Goal: Task Accomplishment & Management: Complete application form

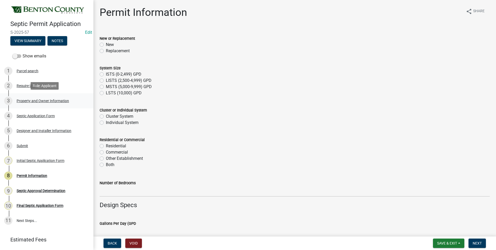
click at [39, 99] on div "Property and Owner Information" at bounding box center [43, 101] width 52 height 4
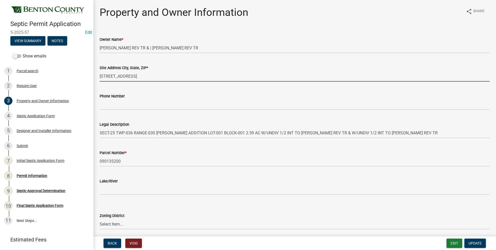
click at [153, 76] on input "1341 75TH AVE NE" at bounding box center [295, 76] width 390 height 11
type input "1341 75TH AVE NE SAUK RAPIDS MN 56379"
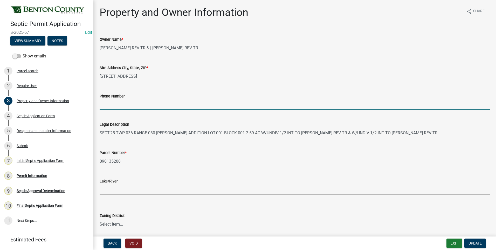
click at [136, 105] on input "Phone Number" at bounding box center [295, 104] width 390 height 11
type input "320-248-9097"
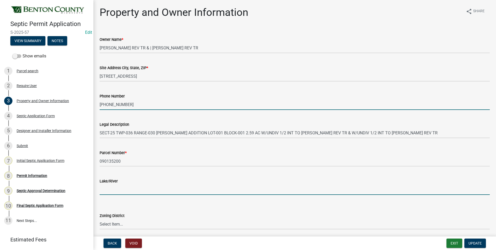
click at [136, 191] on input "Lake/River" at bounding box center [295, 189] width 390 height 11
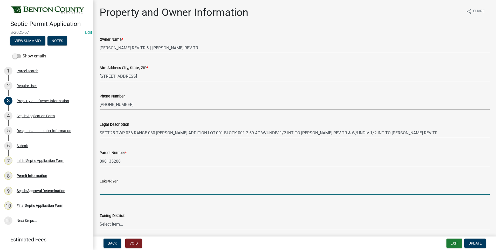
type input "N/A"
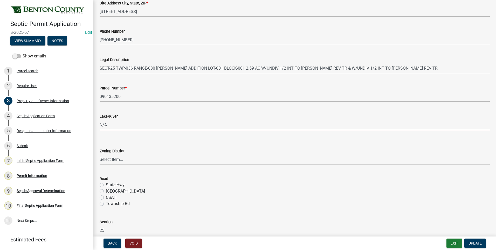
scroll to position [78, 0]
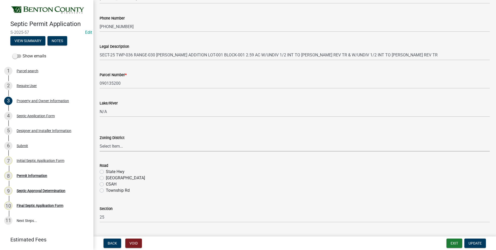
click at [111, 143] on select "Select Item... AG RA RES BUS IND ANNEX CITY" at bounding box center [295, 146] width 390 height 11
click at [100, 141] on select "Select Item... AG RA RES BUS IND ANNEX CITY" at bounding box center [295, 146] width 390 height 11
select select "3dace726-2193-4b77-872b-2fbbc186c502"
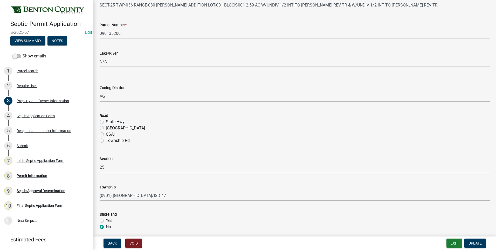
scroll to position [130, 0]
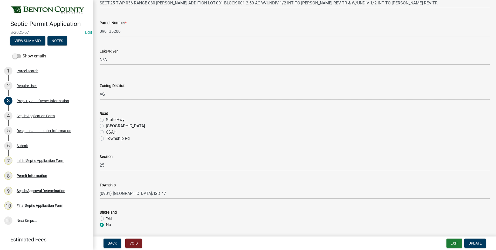
click at [106, 126] on label "County Hwy" at bounding box center [125, 126] width 39 height 6
click at [106, 126] on input "County Hwy" at bounding box center [107, 124] width 3 height 3
radio input "true"
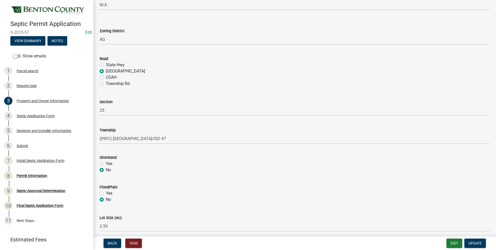
scroll to position [206, 0]
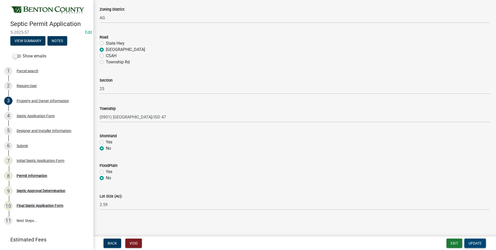
click at [475, 243] on span "Update" at bounding box center [475, 243] width 13 height 4
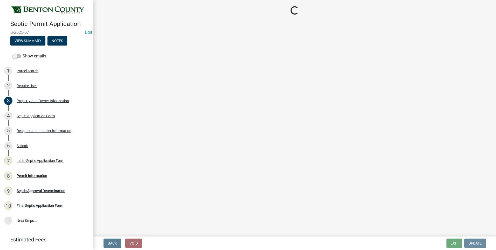
scroll to position [0, 0]
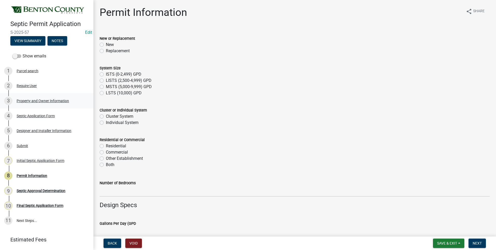
click at [48, 101] on div "Property and Owner Information" at bounding box center [43, 101] width 52 height 4
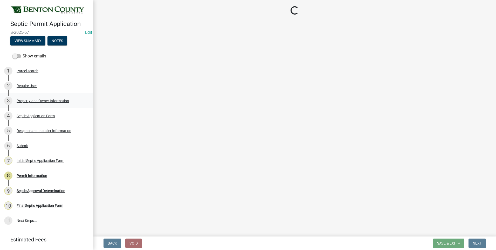
select select "3dace726-2193-4b77-872b-2fbbc186c502"
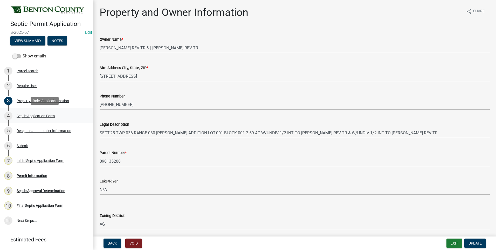
click at [44, 114] on div "Septic Application Form" at bounding box center [36, 116] width 38 height 4
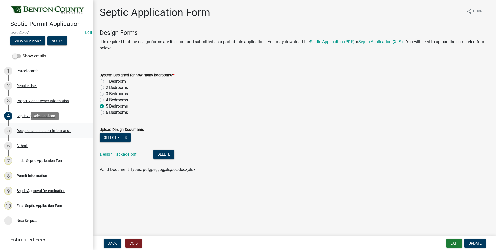
click at [45, 130] on div "Designer and Installer Information" at bounding box center [44, 131] width 55 height 4
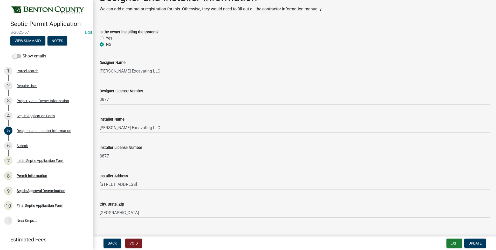
scroll to position [23, 0]
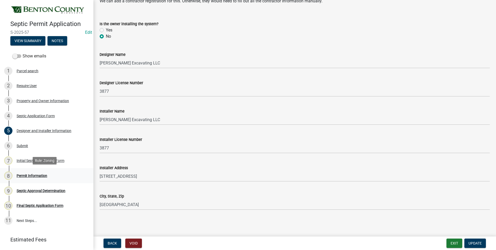
click at [32, 176] on div "Permit Information" at bounding box center [32, 176] width 31 height 4
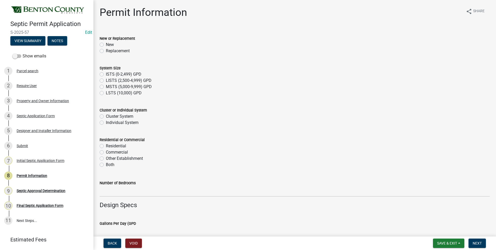
click at [106, 51] on label "Replacement" at bounding box center [118, 51] width 24 height 6
click at [106, 51] on input "Replacement" at bounding box center [107, 49] width 3 height 3
radio input "true"
click at [106, 73] on label "ISTS (0-2,499) GPD" at bounding box center [124, 74] width 36 height 6
click at [106, 73] on input "ISTS (0-2,499) GPD" at bounding box center [107, 72] width 3 height 3
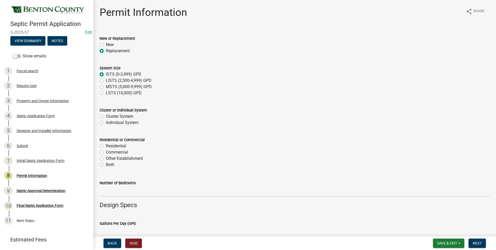
radio input "true"
click at [106, 123] on label "Individual System" at bounding box center [122, 122] width 33 height 6
click at [106, 123] on input "Individual System" at bounding box center [107, 120] width 3 height 3
radio input "true"
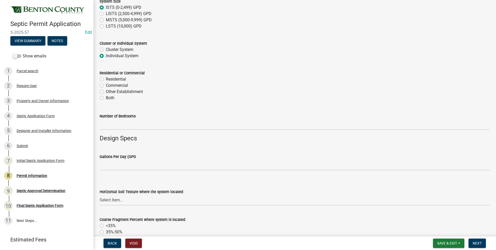
scroll to position [78, 0]
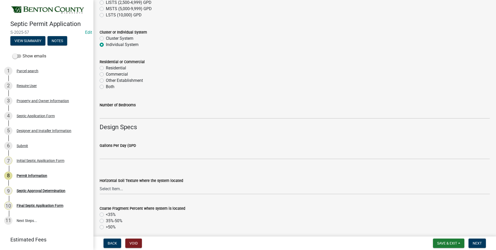
click at [106, 68] on label "Residential" at bounding box center [116, 68] width 20 height 6
click at [106, 68] on input "Residential" at bounding box center [107, 66] width 3 height 3
radio input "true"
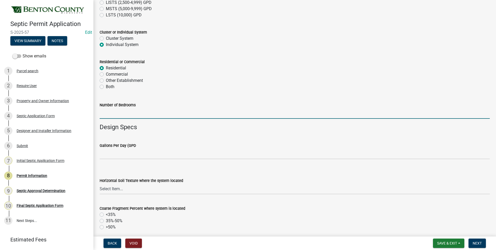
click at [117, 114] on input "text" at bounding box center [295, 113] width 390 height 11
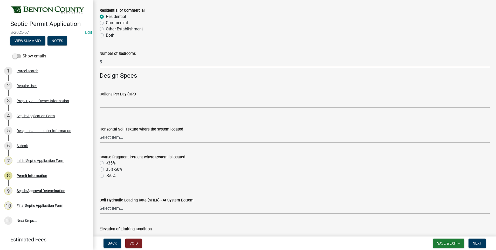
scroll to position [156, 0]
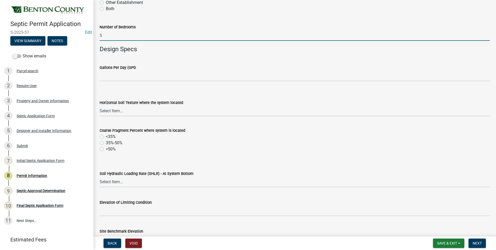
type input "5"
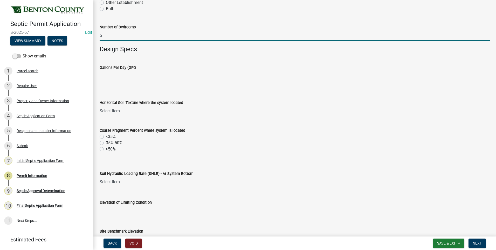
click at [149, 76] on input "text" at bounding box center [295, 76] width 390 height 11
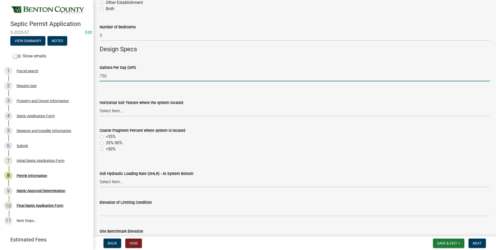
type input "750"
click at [118, 112] on select "Select Item... Sand Coarse Sand Loamy Sand Loamy Coarse Sand Loamy Fine Sand Lo…" at bounding box center [295, 111] width 390 height 11
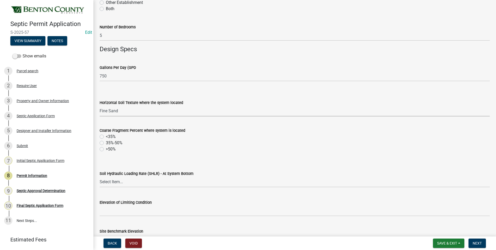
click at [100, 106] on select "Select Item... Sand Coarse Sand Loamy Sand Loamy Coarse Sand Loamy Fine Sand Lo…" at bounding box center [295, 111] width 390 height 11
select select "adc514ff-7722-4ecf-9275-67ed5f0e93ab"
click at [106, 136] on label "<35%" at bounding box center [111, 136] width 10 height 6
click at [106, 136] on input "<35%" at bounding box center [107, 134] width 3 height 3
radio input "true"
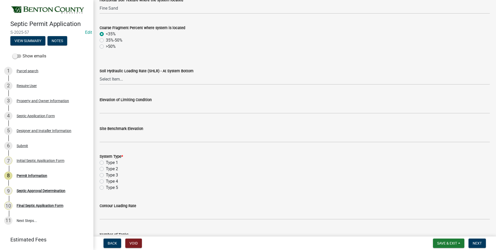
scroll to position [260, 0]
drag, startPoint x: 113, startPoint y: 78, endPoint x: 112, endPoint y: 80, distance: 2.8
click at [113, 78] on select "Select Item... 1.2 0.78 0.68 0.6 0.52 0.5 0.45 0.42 0.24 0 Other" at bounding box center [295, 78] width 390 height 11
click at [100, 73] on select "Select Item... 1.2 0.78 0.68 0.6 0.52 0.5 0.45 0.42 0.24 0 Other" at bounding box center [295, 78] width 390 height 11
select select "deebcc19-7624-4d15-b207-414ef01bfd49"
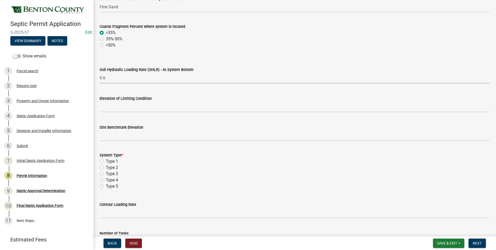
scroll to position [286, 0]
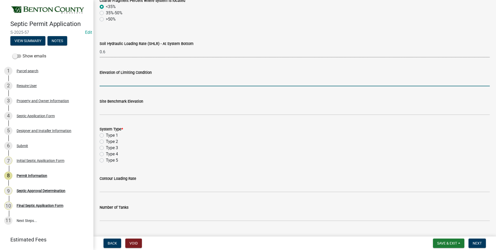
click at [139, 82] on input "text" at bounding box center [295, 81] width 390 height 11
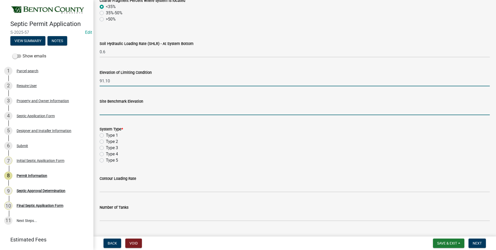
type input "91.1"
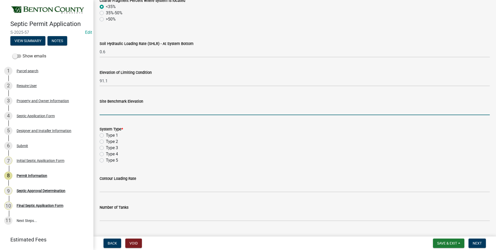
click at [130, 112] on input "text" at bounding box center [295, 109] width 390 height 11
type input "100"
click at [106, 136] on label "Type 1" at bounding box center [112, 135] width 12 height 6
click at [106, 136] on input "Type 1" at bounding box center [107, 133] width 3 height 3
radio input "true"
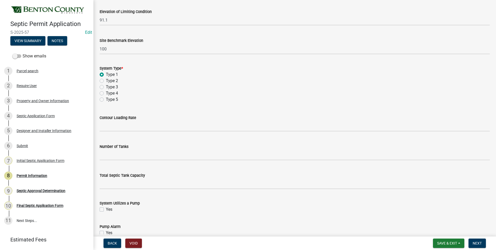
scroll to position [363, 0]
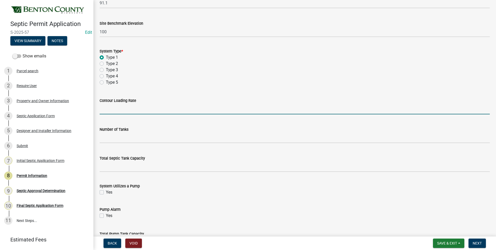
click at [145, 109] on input "text" at bounding box center [295, 109] width 390 height 11
type input "15"
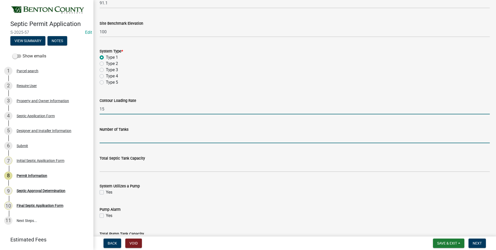
click at [113, 139] on input "text" at bounding box center [295, 137] width 390 height 11
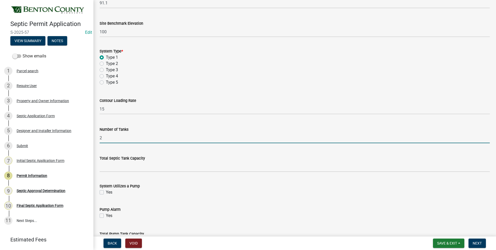
type input "2"
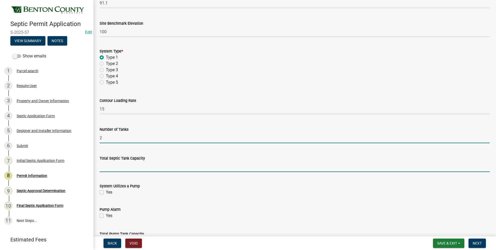
click at [146, 170] on input "text" at bounding box center [295, 166] width 390 height 11
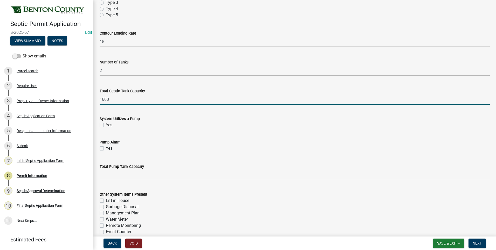
scroll to position [493, 0]
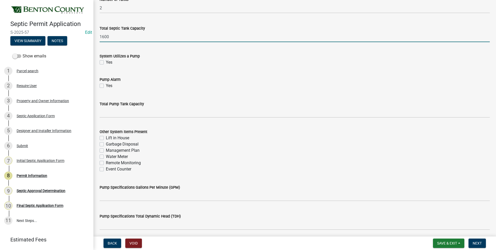
type input "1600"
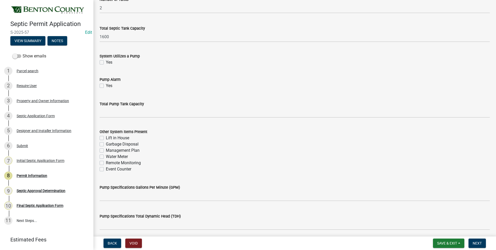
click at [106, 62] on label "Yes" at bounding box center [109, 62] width 6 height 6
click at [106, 62] on input "Yes" at bounding box center [107, 60] width 3 height 3
checkbox input "true"
click at [106, 85] on label "Yes" at bounding box center [109, 86] width 6 height 6
click at [106, 85] on input "Yes" at bounding box center [107, 84] width 3 height 3
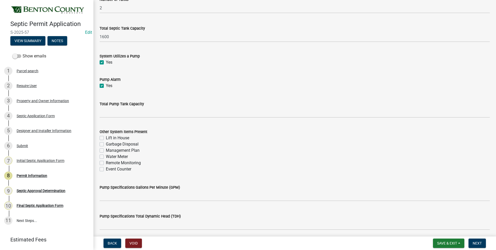
checkbox input "true"
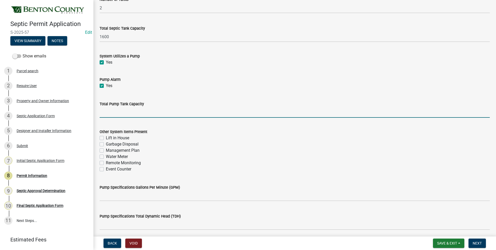
click at [122, 115] on input "text" at bounding box center [295, 112] width 390 height 11
type input "1000"
click at [106, 150] on label "Management Plan" at bounding box center [123, 150] width 34 height 6
click at [106, 150] on input "Management Plan" at bounding box center [107, 148] width 3 height 3
checkbox input "true"
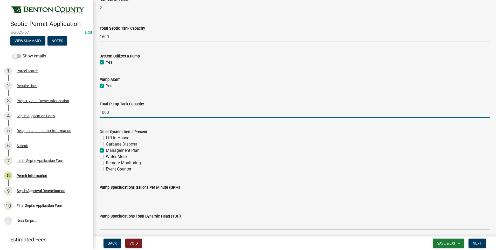
checkbox input "false"
checkbox input "true"
checkbox input "false"
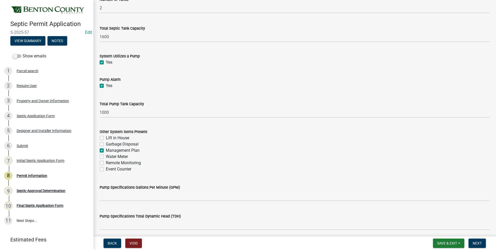
click at [106, 171] on label "Event Counter" at bounding box center [118, 169] width 25 height 6
click at [106, 169] on input "Event Counter" at bounding box center [107, 167] width 3 height 3
checkbox input "true"
checkbox input "false"
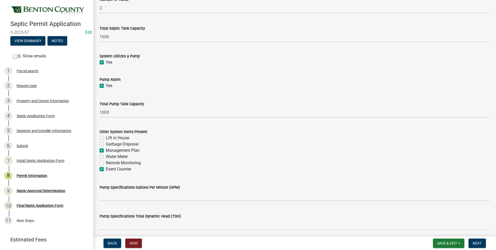
checkbox input "true"
checkbox input "false"
checkbox input "true"
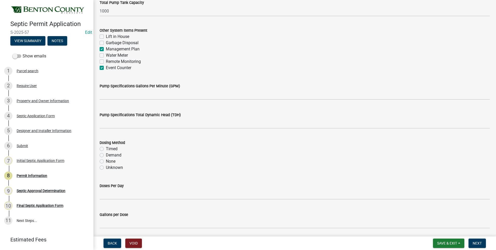
scroll to position [597, 0]
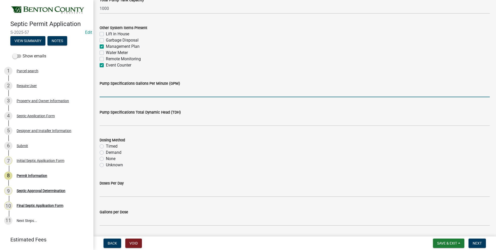
click at [181, 93] on input "text" at bounding box center [295, 91] width 390 height 11
type input "57"
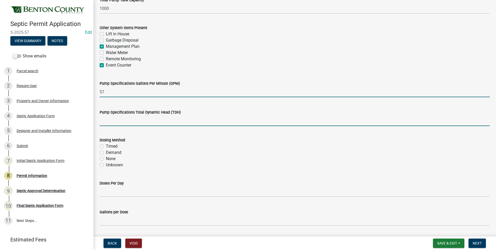
click at [134, 123] on input "text" at bounding box center [295, 120] width 390 height 11
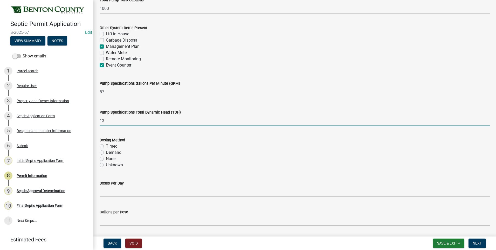
type input "13"
click at [106, 152] on label "Demand" at bounding box center [114, 152] width 16 height 6
click at [106, 152] on input "Demand" at bounding box center [107, 150] width 3 height 3
radio input "true"
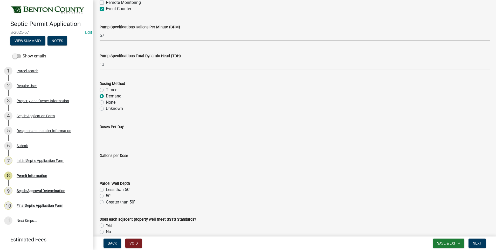
scroll to position [701, 0]
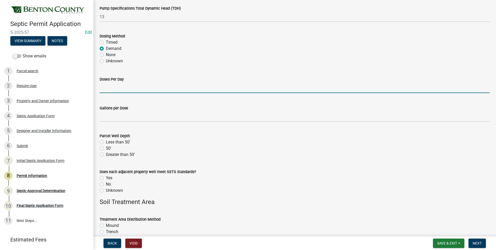
click at [133, 88] on input "text" at bounding box center [295, 87] width 390 height 11
type input "4.5"
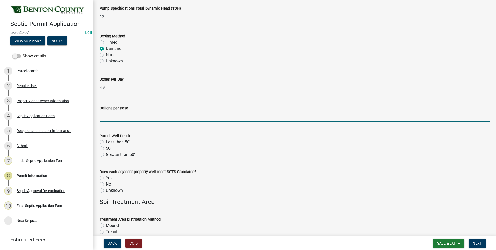
click at [138, 118] on input "text" at bounding box center [295, 116] width 390 height 11
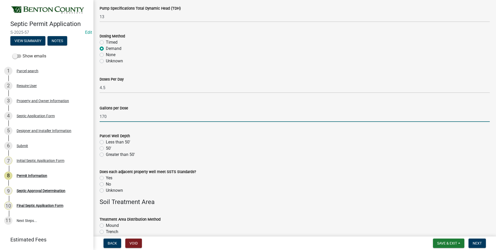
type input "170"
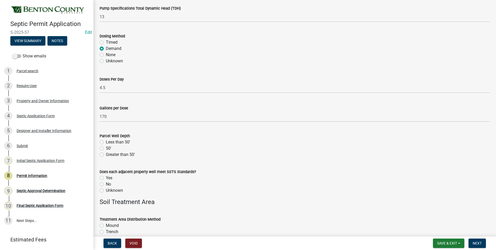
drag, startPoint x: 102, startPoint y: 141, endPoint x: 143, endPoint y: 113, distance: 49.8
click at [106, 141] on label "Less than 50'" at bounding box center [118, 142] width 24 height 6
click at [106, 141] on input "Less than 50'" at bounding box center [107, 140] width 3 height 3
radio input "true"
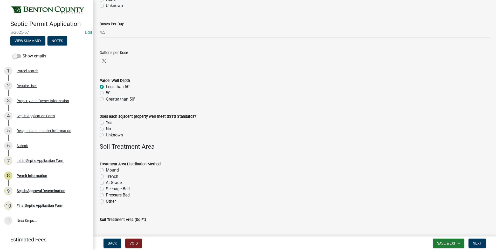
scroll to position [805, 0]
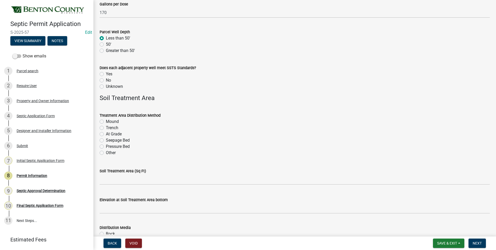
click at [106, 87] on label "Unknown" at bounding box center [114, 86] width 17 height 6
click at [106, 87] on input "Unknown" at bounding box center [107, 84] width 3 height 3
radio input "true"
click at [106, 146] on label "Pressure Bed" at bounding box center [118, 146] width 24 height 6
click at [106, 146] on input "Pressure Bed" at bounding box center [107, 144] width 3 height 3
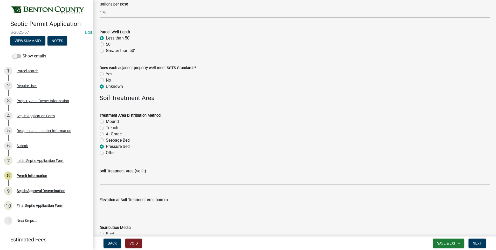
radio input "true"
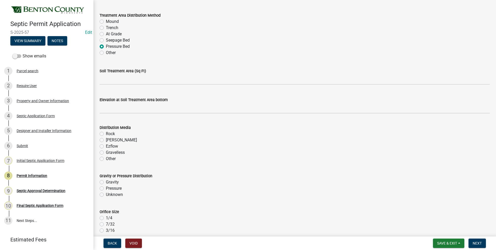
scroll to position [909, 0]
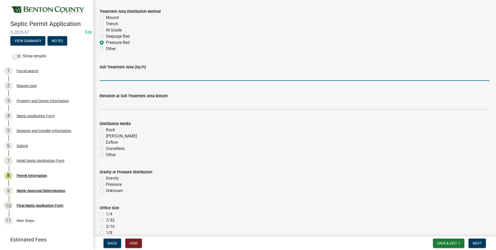
click at [147, 76] on input "text" at bounding box center [295, 75] width 390 height 11
type input "1250"
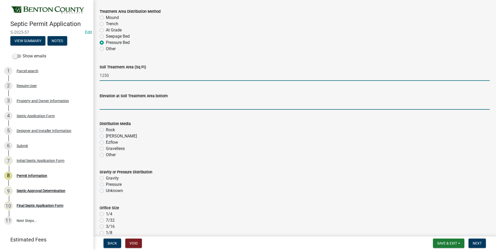
click at [165, 106] on input "text" at bounding box center [295, 104] width 390 height 11
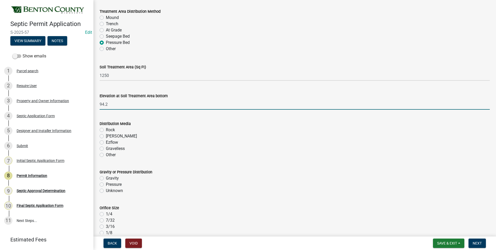
scroll to position [935, 0]
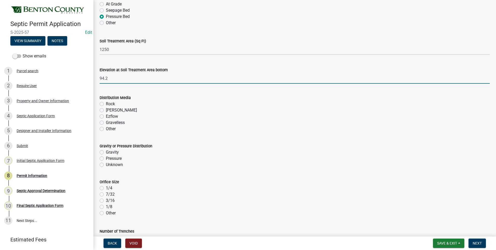
type input "94.2"
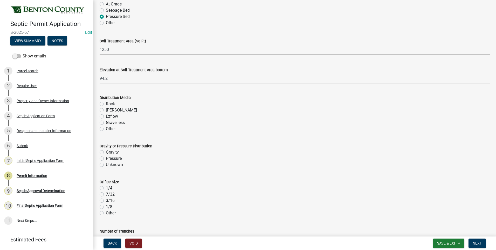
click at [106, 104] on label "Rock" at bounding box center [110, 104] width 9 height 6
click at [106, 104] on input "Rock" at bounding box center [107, 102] width 3 height 3
radio input "true"
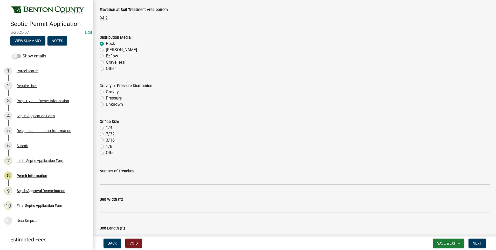
scroll to position [1013, 0]
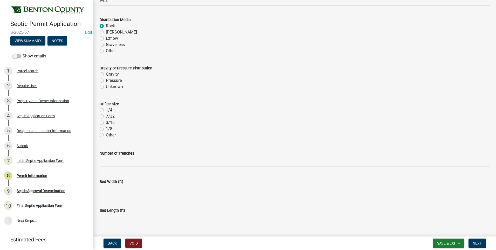
click at [106, 81] on label "Pressure" at bounding box center [114, 80] width 16 height 6
click at [106, 81] on input "Pressure" at bounding box center [107, 78] width 3 height 3
radio input "true"
click at [106, 123] on label "3/16" at bounding box center [110, 122] width 9 height 6
click at [106, 123] on input "3/16" at bounding box center [107, 120] width 3 height 3
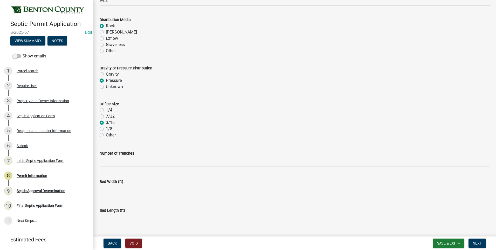
radio input "true"
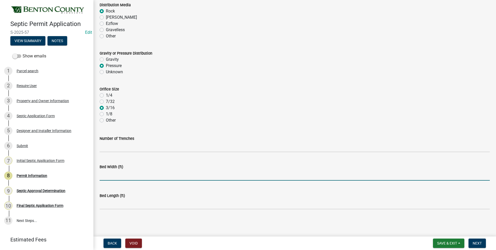
click at [116, 177] on input "text" at bounding box center [295, 175] width 390 height 11
type input "25"
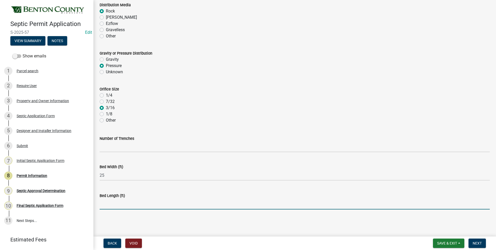
click at [120, 205] on input "text" at bounding box center [295, 204] width 390 height 11
type input "50"
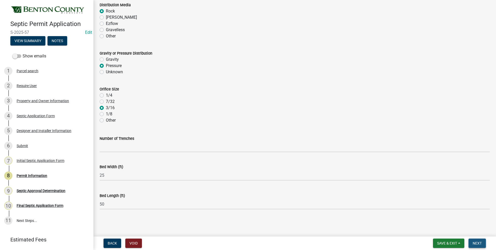
click at [477, 244] on span "Next" at bounding box center [477, 243] width 9 height 4
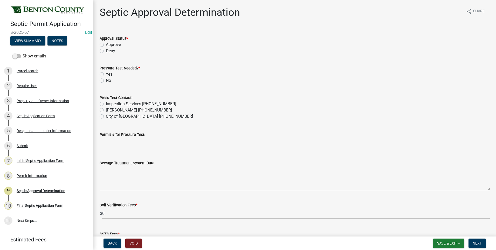
click at [106, 44] on label "Approve" at bounding box center [113, 45] width 15 height 6
click at [106, 44] on input "Approve" at bounding box center [107, 43] width 3 height 3
radio input "true"
click at [106, 80] on label "No" at bounding box center [108, 80] width 5 height 6
click at [106, 80] on input "No" at bounding box center [107, 78] width 3 height 3
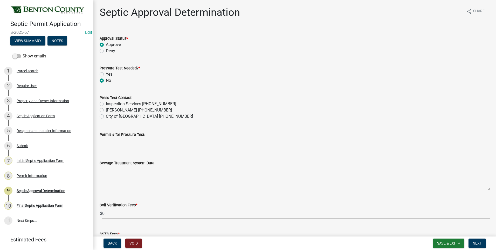
radio input "true"
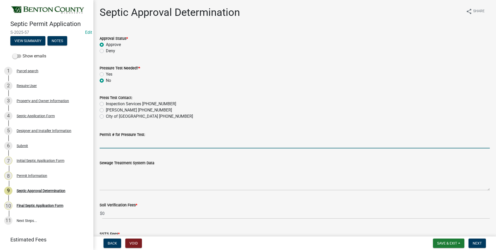
click at [120, 145] on input "Permit # for Pressure Test:" at bounding box center [295, 143] width 390 height 11
click at [120, 144] on input "Permit # for Pressure Test:" at bounding box center [295, 143] width 390 height 11
type input "N/A"
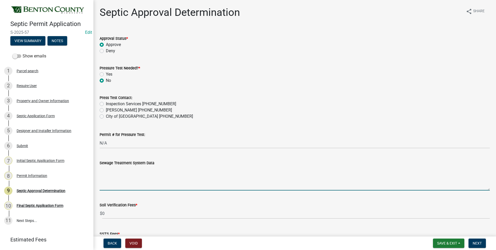
click at [149, 176] on textarea "Sewage Treatment System Data" at bounding box center [295, 178] width 390 height 24
paste textarea "Installation of a 1250 sq ft - 25'x50' PRESSURE BED SYSTEM w/25" max bed depth …"
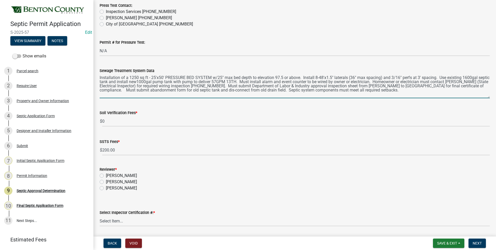
scroll to position [104, 0]
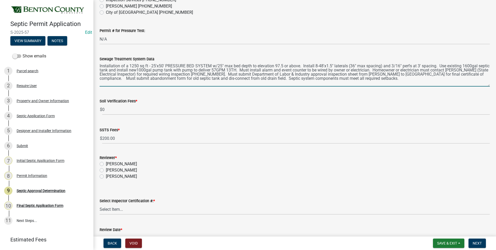
type textarea "Installation of a 1250 sq ft - 25'x50' PRESSURE BED SYSTEM w/25" max bed depth …"
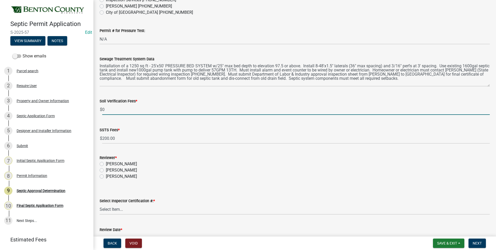
drag, startPoint x: 106, startPoint y: 110, endPoint x: 103, endPoint y: 109, distance: 3.5
click at [103, 109] on input "0" at bounding box center [296, 109] width 388 height 11
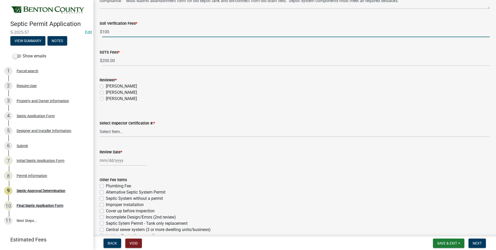
scroll to position [182, 0]
type input "100"
click at [106, 92] on label "[PERSON_NAME]" at bounding box center [121, 92] width 31 height 6
click at [106, 92] on input "[PERSON_NAME]" at bounding box center [107, 90] width 3 height 3
radio input "true"
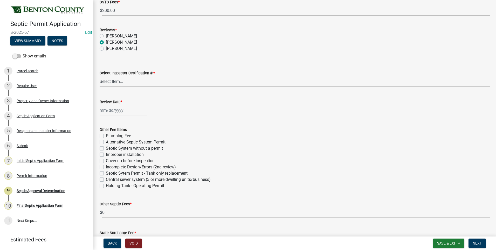
scroll to position [234, 0]
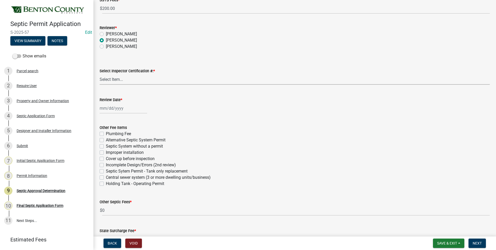
click at [118, 79] on select "Select Item... C8970 C10350" at bounding box center [295, 79] width 390 height 11
click at [100, 74] on select "Select Item... C8970 C10350" at bounding box center [295, 79] width 390 height 11
select select "d675f826-2bf1-4ce2-9ebe-43c1842a6c70"
click at [112, 107] on div at bounding box center [124, 108] width 48 height 11
select select "8"
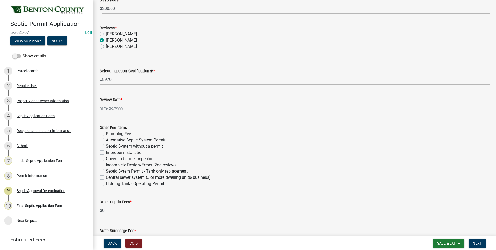
select select "2025"
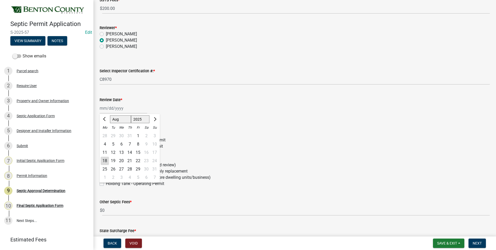
click at [105, 160] on div "18" at bounding box center [105, 161] width 8 height 8
type input "08/18/2025"
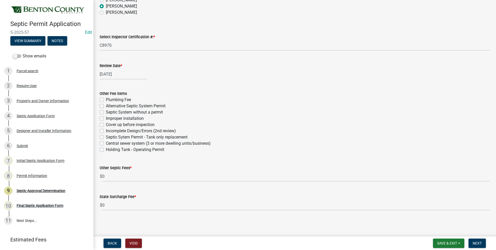
scroll to position [269, 0]
click at [478, 243] on span "Next" at bounding box center [477, 243] width 9 height 4
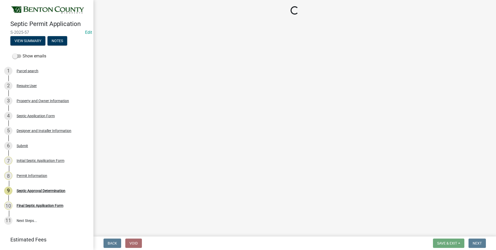
select select "3: 3"
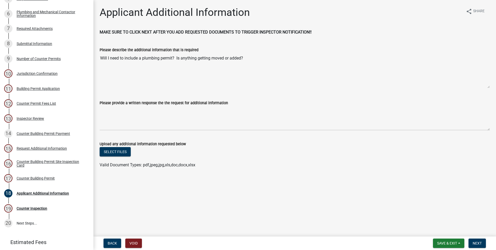
scroll to position [133, 0]
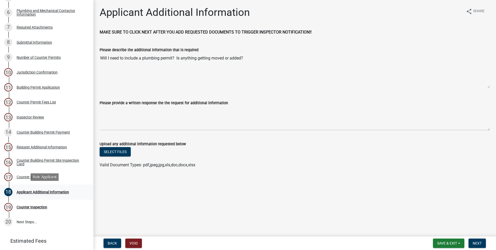
click at [53, 192] on div "Applicant Additional Information" at bounding box center [43, 192] width 52 height 4
click at [31, 207] on div "Counter Inspection" at bounding box center [32, 207] width 31 height 4
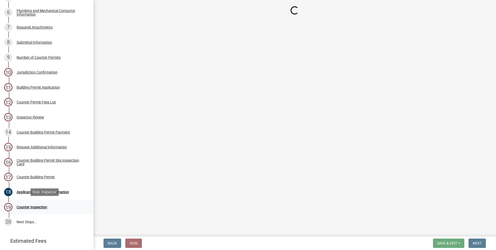
select select "17bfa135-5610-45df-8ce7-87530b7d86d4"
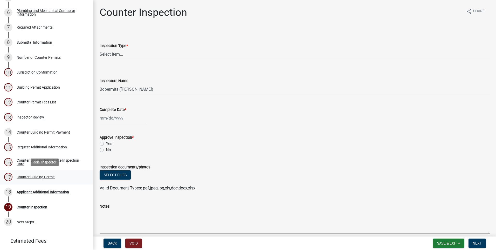
click at [26, 174] on div "17 Counter Building Permit" at bounding box center [44, 177] width 81 height 8
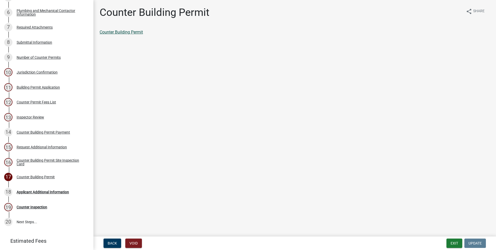
click at [125, 33] on link "Counter Building Permit" at bounding box center [121, 32] width 43 height 5
click at [35, 159] on div "Counter Building Permit Site Inspection Card" at bounding box center [51, 161] width 69 height 7
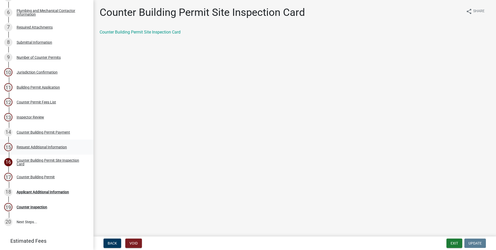
click at [30, 146] on div "Request Additional Information" at bounding box center [42, 147] width 50 height 4
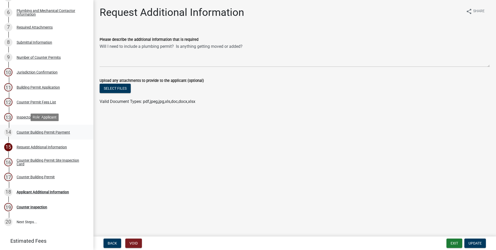
click at [30, 132] on div "Counter Building Permit Payment" at bounding box center [43, 132] width 53 height 4
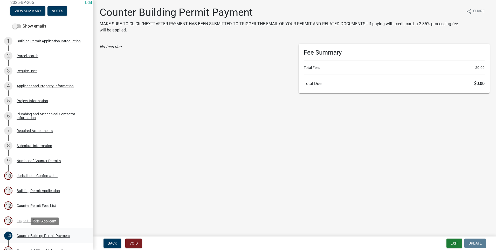
scroll to position [29, 0]
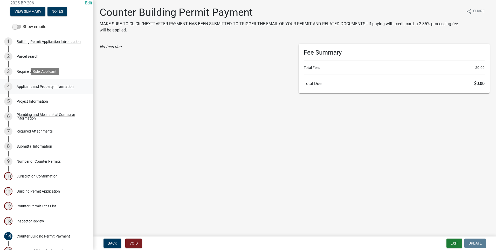
click at [29, 85] on div "Applicant and Property Information" at bounding box center [45, 87] width 57 height 4
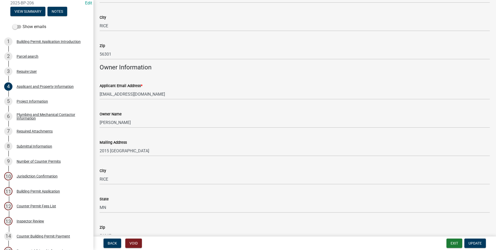
scroll to position [0, 0]
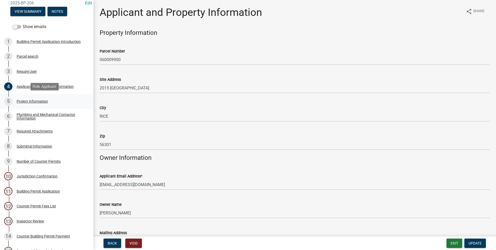
click at [41, 100] on div "Project Information" at bounding box center [32, 101] width 31 height 4
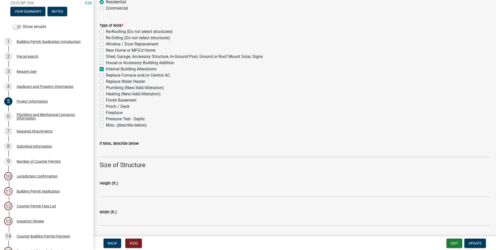
scroll to position [156, 0]
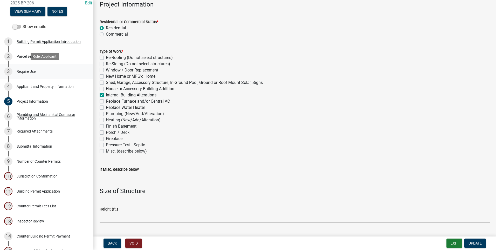
click at [29, 71] on div "Require User" at bounding box center [27, 72] width 20 height 4
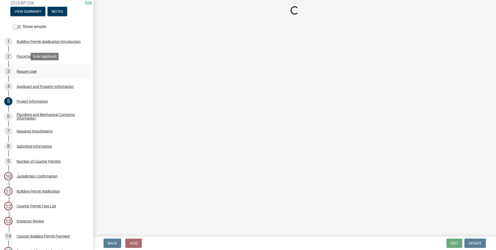
scroll to position [0, 0]
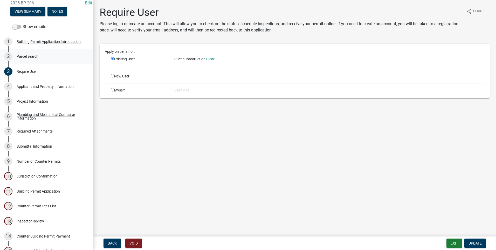
click at [26, 56] on div "Parcel search" at bounding box center [28, 57] width 22 height 4
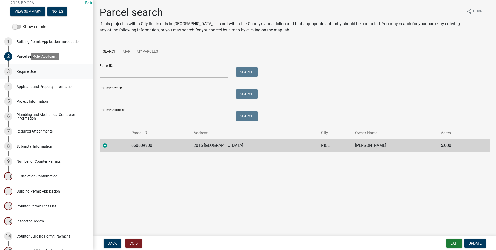
click at [16, 70] on div "3 Require User" at bounding box center [44, 71] width 81 height 8
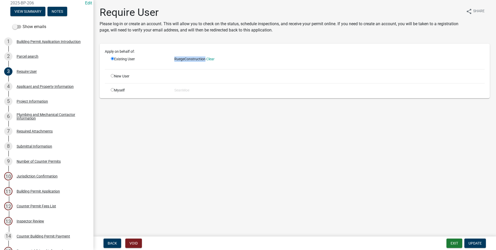
drag, startPoint x: 175, startPoint y: 59, endPoint x: 205, endPoint y: 61, distance: 30.7
click at [205, 61] on div "RuegeConstruction Clear" at bounding box center [329, 58] width 311 height 5
drag, startPoint x: 205, startPoint y: 61, endPoint x: 192, endPoint y: 57, distance: 14.0
copy span "RuegeConstruction"
click at [61, 85] on div "Applicant and Property Information" at bounding box center [45, 87] width 57 height 4
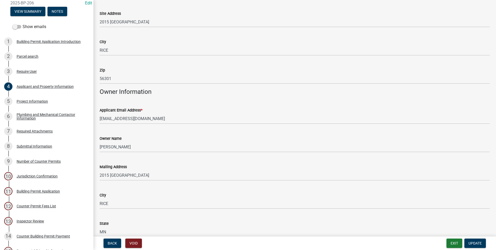
scroll to position [78, 0]
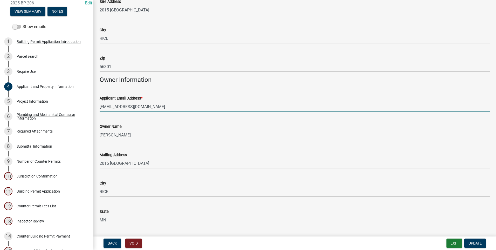
drag, startPoint x: 157, startPoint y: 106, endPoint x: 110, endPoint y: 108, distance: 46.8
click at [98, 107] on div "Applicant Email Address * billing@ruegecompanies.com" at bounding box center [295, 100] width 398 height 24
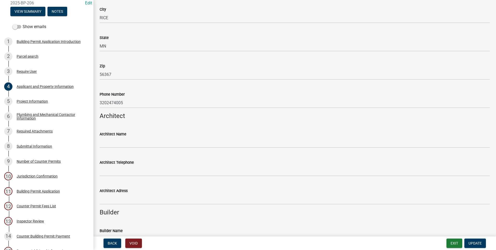
scroll to position [260, 0]
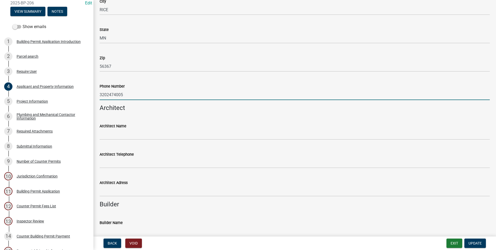
drag, startPoint x: 124, startPoint y: 95, endPoint x: 102, endPoint y: 94, distance: 22.1
click at [98, 94] on div "Phone Number 3202474005" at bounding box center [295, 88] width 398 height 24
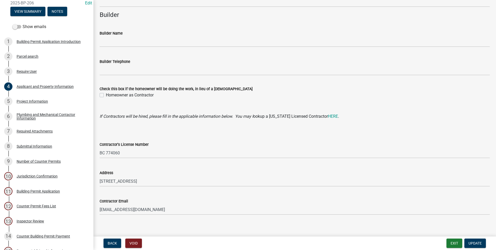
scroll to position [454, 0]
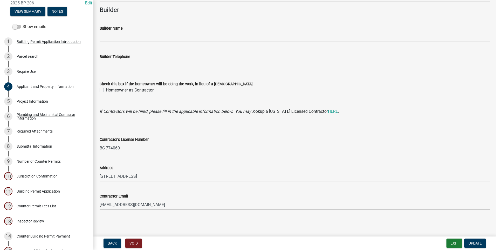
drag, startPoint x: 121, startPoint y: 148, endPoint x: 99, endPoint y: 147, distance: 22.3
click at [99, 147] on div "Contractor's License Number BC 774060" at bounding box center [295, 141] width 398 height 24
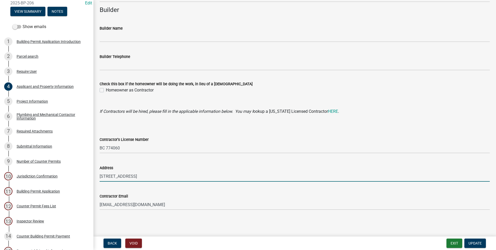
drag, startPoint x: 173, startPoint y: 177, endPoint x: 98, endPoint y: 176, distance: 75.6
click at [98, 176] on div "Address 3163 County Rd 74, ST Cloud MN 56301" at bounding box center [295, 169] width 398 height 24
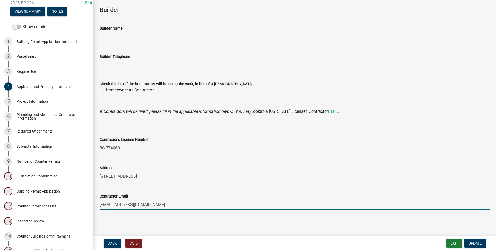
drag, startPoint x: 154, startPoint y: 205, endPoint x: 99, endPoint y: 204, distance: 55.1
click at [99, 204] on div "Contractor Email billing@ruegecompanies.com" at bounding box center [295, 198] width 398 height 24
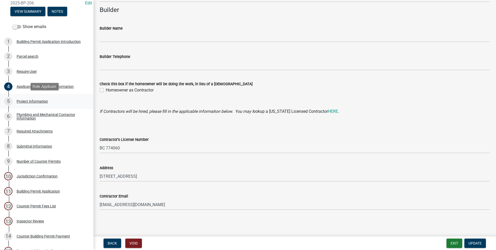
click at [37, 101] on div "Project Information" at bounding box center [32, 101] width 31 height 4
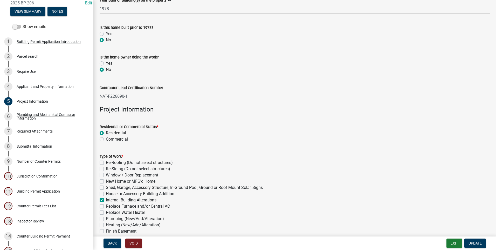
scroll to position [52, 0]
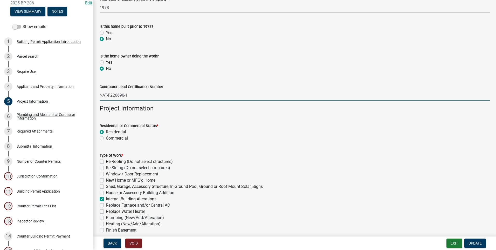
drag, startPoint x: 132, startPoint y: 95, endPoint x: 118, endPoint y: 96, distance: 14.3
click at [97, 94] on div "Contractor Lead Certification Number NAT-F226690-1" at bounding box center [295, 88] width 398 height 24
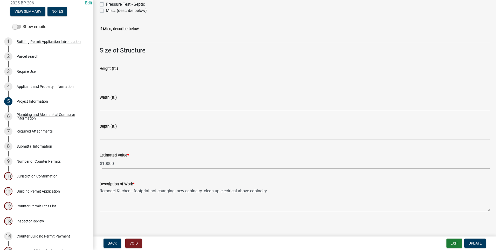
scroll to position [298, 0]
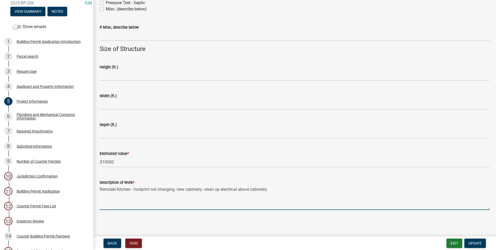
drag, startPoint x: 271, startPoint y: 189, endPoint x: 106, endPoint y: 193, distance: 164.7
click at [99, 190] on div "Description of Work * Remodel Kitchen - footprint not changing. new cabinetry. …" at bounding box center [295, 191] width 398 height 38
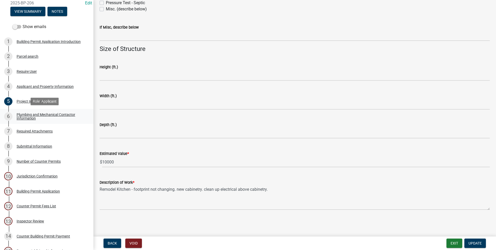
click at [43, 114] on div "Plumbing and Mechanical Contactor Information" at bounding box center [51, 116] width 69 height 7
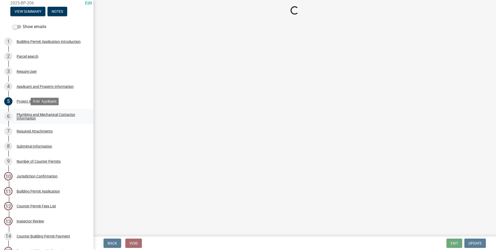
scroll to position [0, 0]
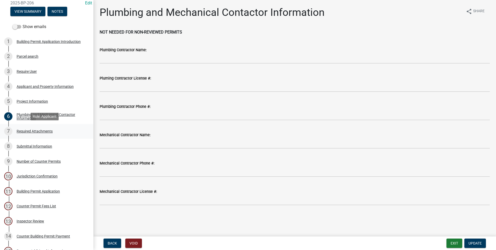
click at [43, 130] on div "Required Attachments" at bounding box center [35, 131] width 36 height 4
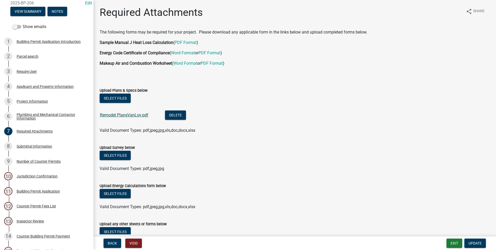
click at [125, 115] on link "Remodel PlansVanLoy.pdf" at bounding box center [124, 114] width 49 height 5
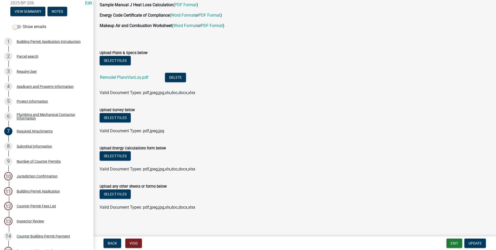
scroll to position [39, 0]
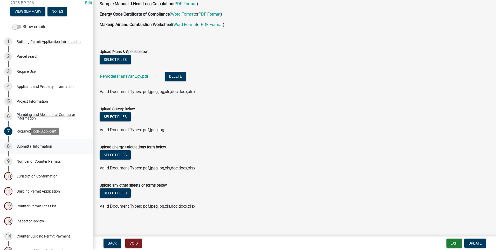
click at [29, 146] on div "Submittal Information" at bounding box center [35, 146] width 36 height 4
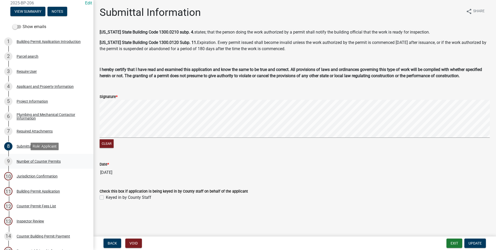
click at [57, 163] on div "Number of Counter Permits" at bounding box center [39, 161] width 44 height 4
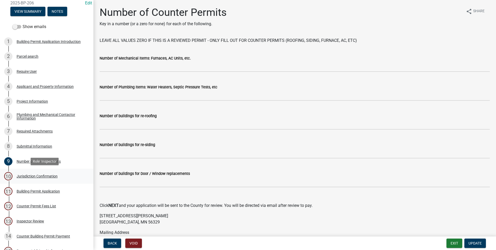
click at [45, 176] on div "Jurisdiction Confirmation" at bounding box center [37, 176] width 41 height 4
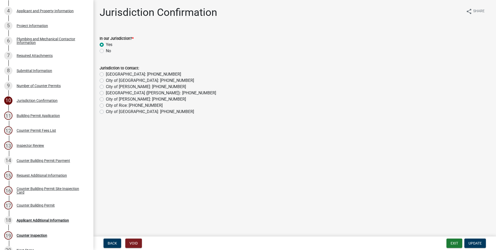
scroll to position [107, 0]
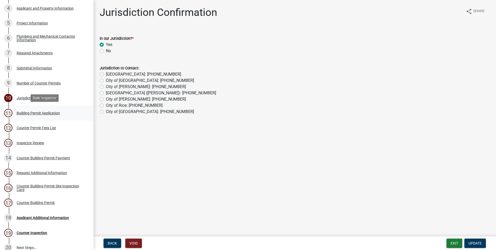
click at [44, 112] on div "Building Permit Application" at bounding box center [38, 113] width 43 height 4
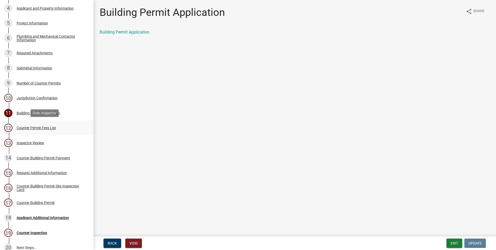
click at [46, 127] on div "Counter Permit Fees List" at bounding box center [36, 128] width 39 height 4
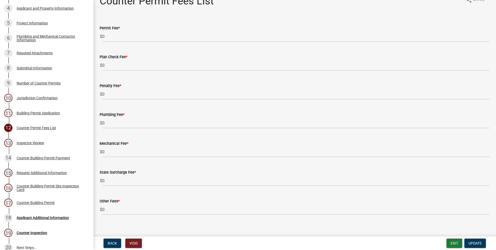
scroll to position [17, 0]
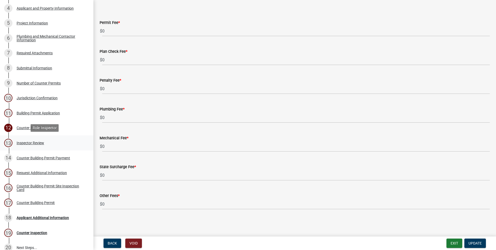
click at [25, 141] on div "Inspector Review" at bounding box center [31, 143] width 28 height 4
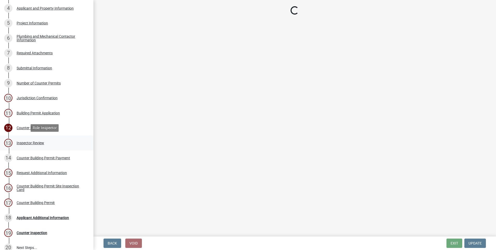
scroll to position [0, 0]
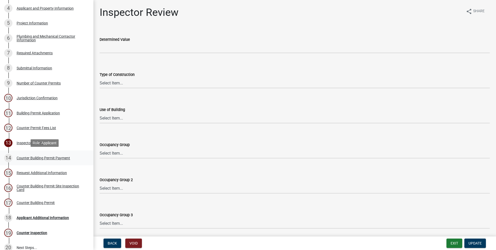
click at [43, 157] on div "Counter Building Permit Payment" at bounding box center [43, 158] width 53 height 4
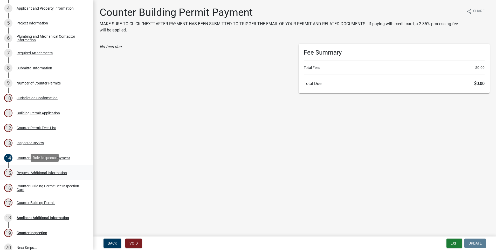
click at [40, 173] on div "Request Additional Information" at bounding box center [42, 173] width 50 height 4
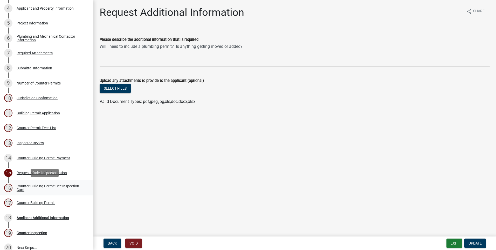
click at [39, 186] on div "Counter Building Permit Site Inspection Card" at bounding box center [51, 187] width 69 height 7
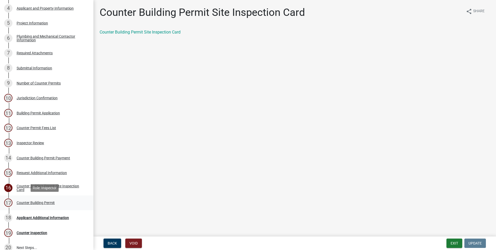
click at [36, 202] on div "Counter Building Permit" at bounding box center [36, 203] width 38 height 4
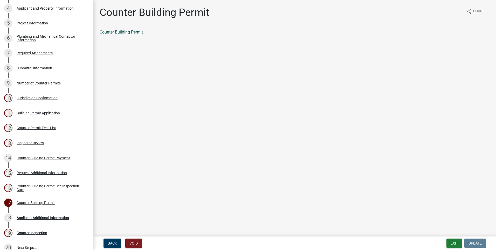
click at [133, 34] on link "Counter Building Permit" at bounding box center [121, 32] width 43 height 5
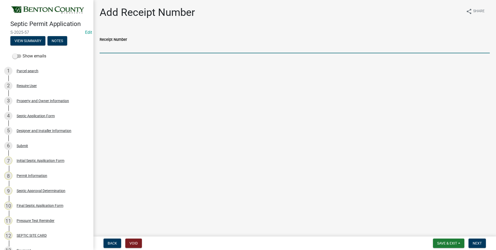
drag, startPoint x: 123, startPoint y: 45, endPoint x: 118, endPoint y: 48, distance: 5.0
click at [122, 45] on input "Receipt Number" at bounding box center [295, 48] width 390 height 11
type input "Online"
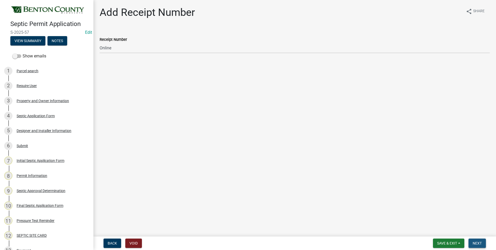
click at [479, 244] on span "Next" at bounding box center [477, 243] width 9 height 4
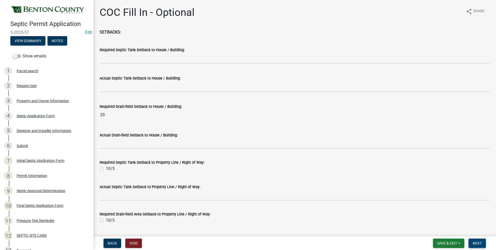
click at [479, 244] on span "Next" at bounding box center [477, 243] width 9 height 4
